Goal: Task Accomplishment & Management: Use online tool/utility

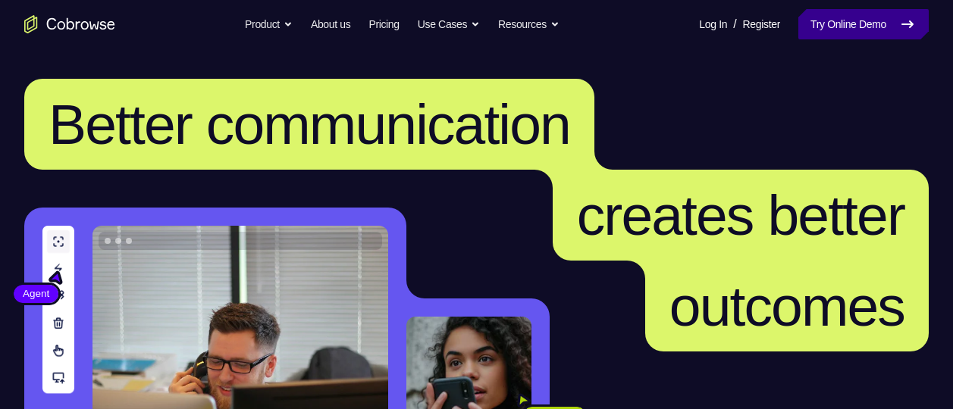
click at [845, 36] on link "Try Online Demo" at bounding box center [863, 24] width 130 height 30
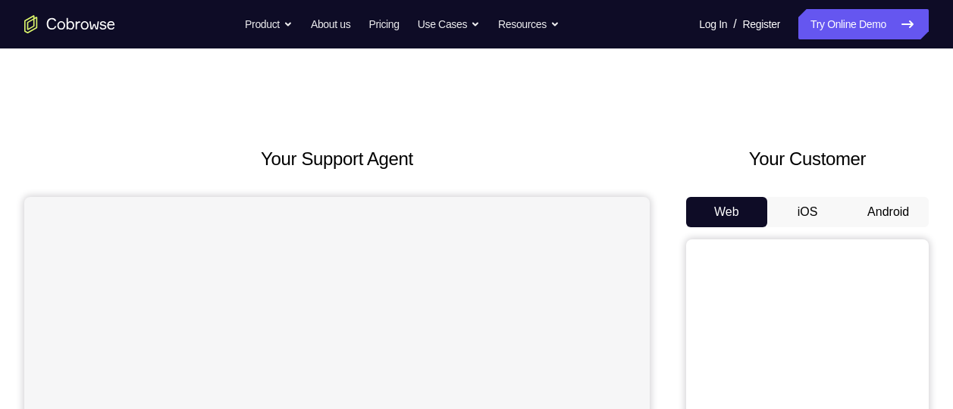
click at [891, 212] on button "Android" at bounding box center [888, 212] width 81 height 30
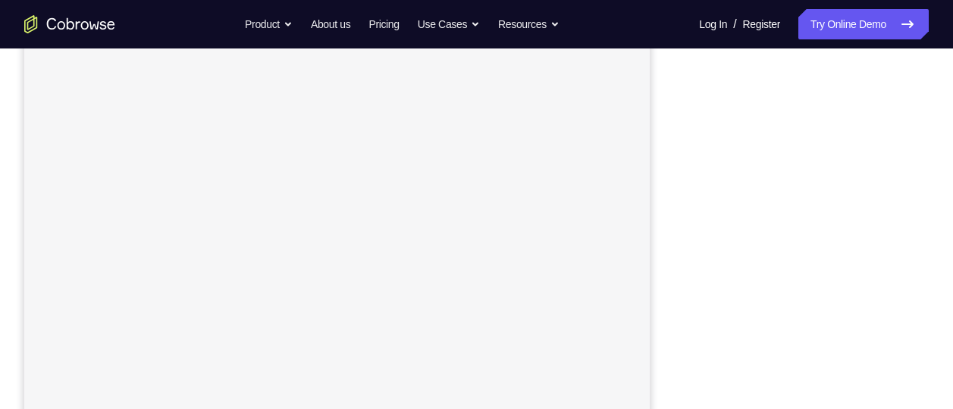
scroll to position [232, 0]
